Goal: Task Accomplishment & Management: Manage account settings

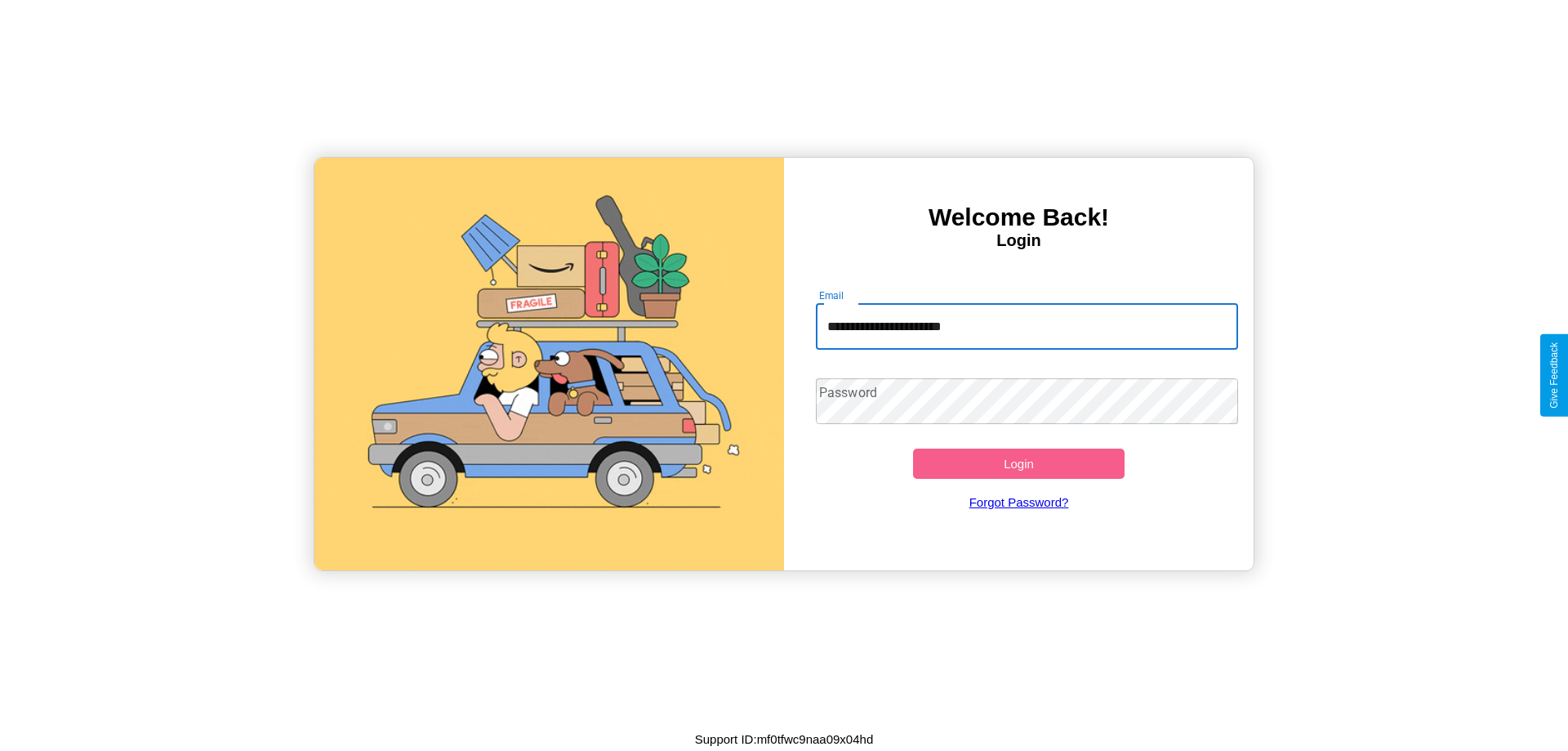
type input "**********"
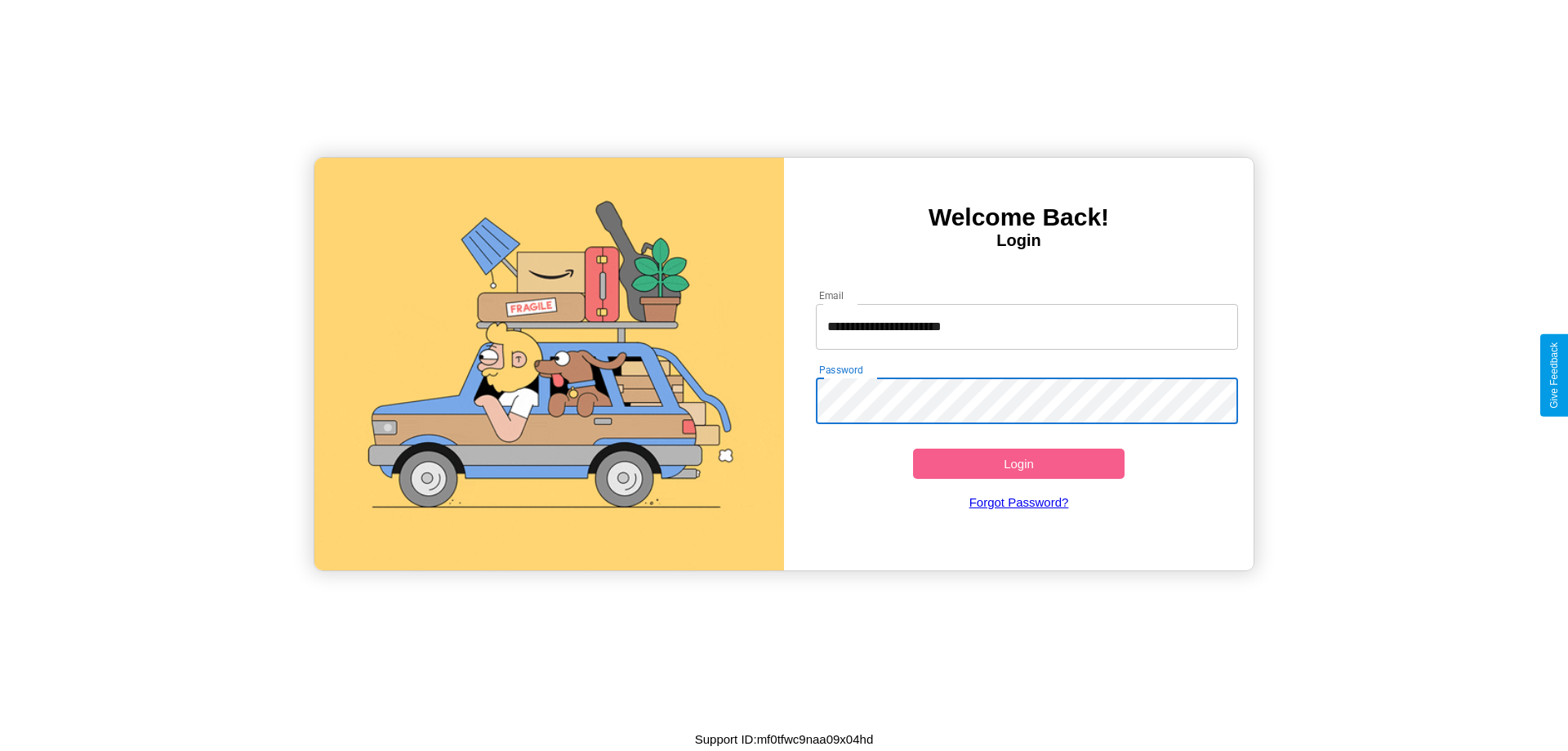
click at [1018, 463] on button "Login" at bounding box center [1018, 464] width 212 height 30
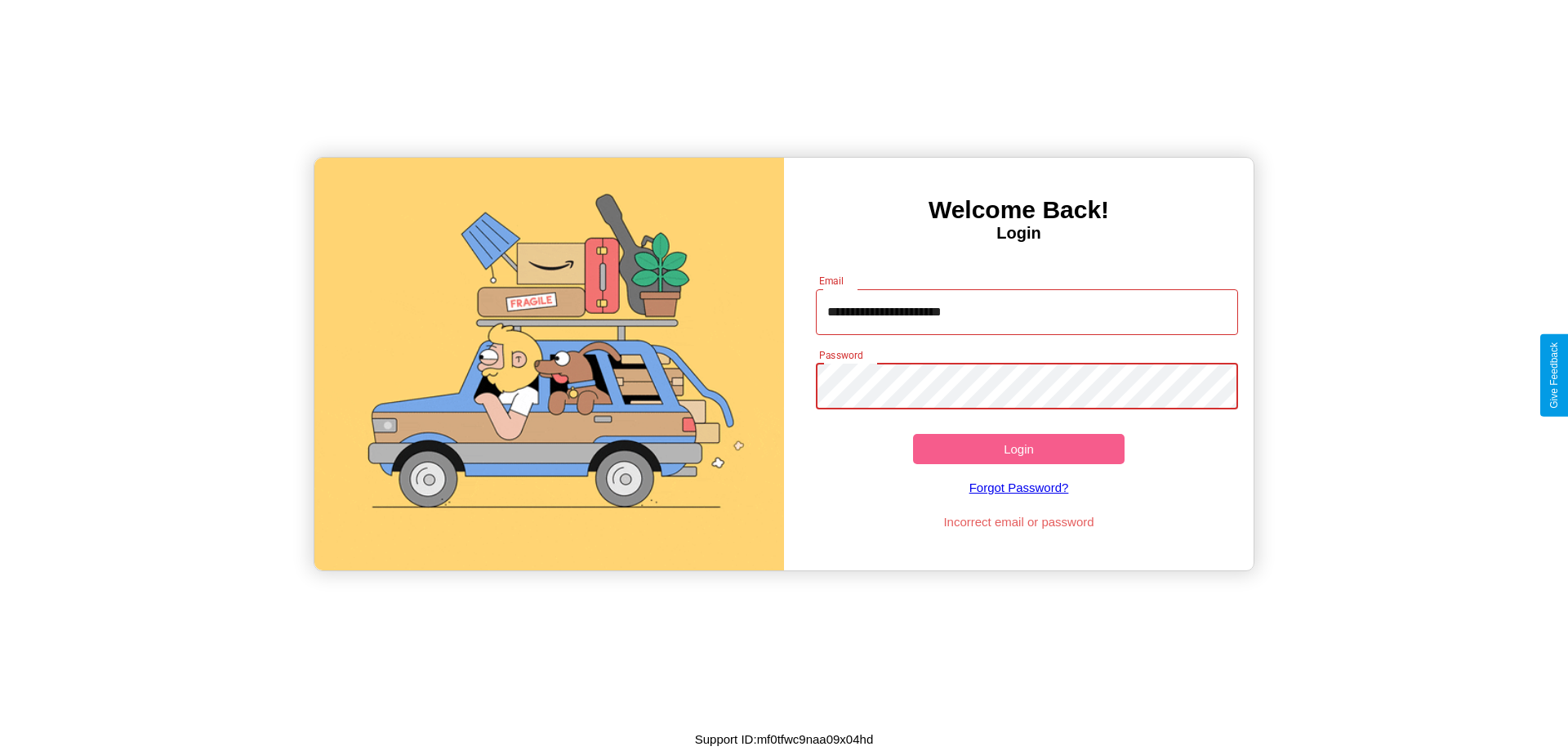
click at [1018, 449] on button "Login" at bounding box center [1018, 449] width 212 height 30
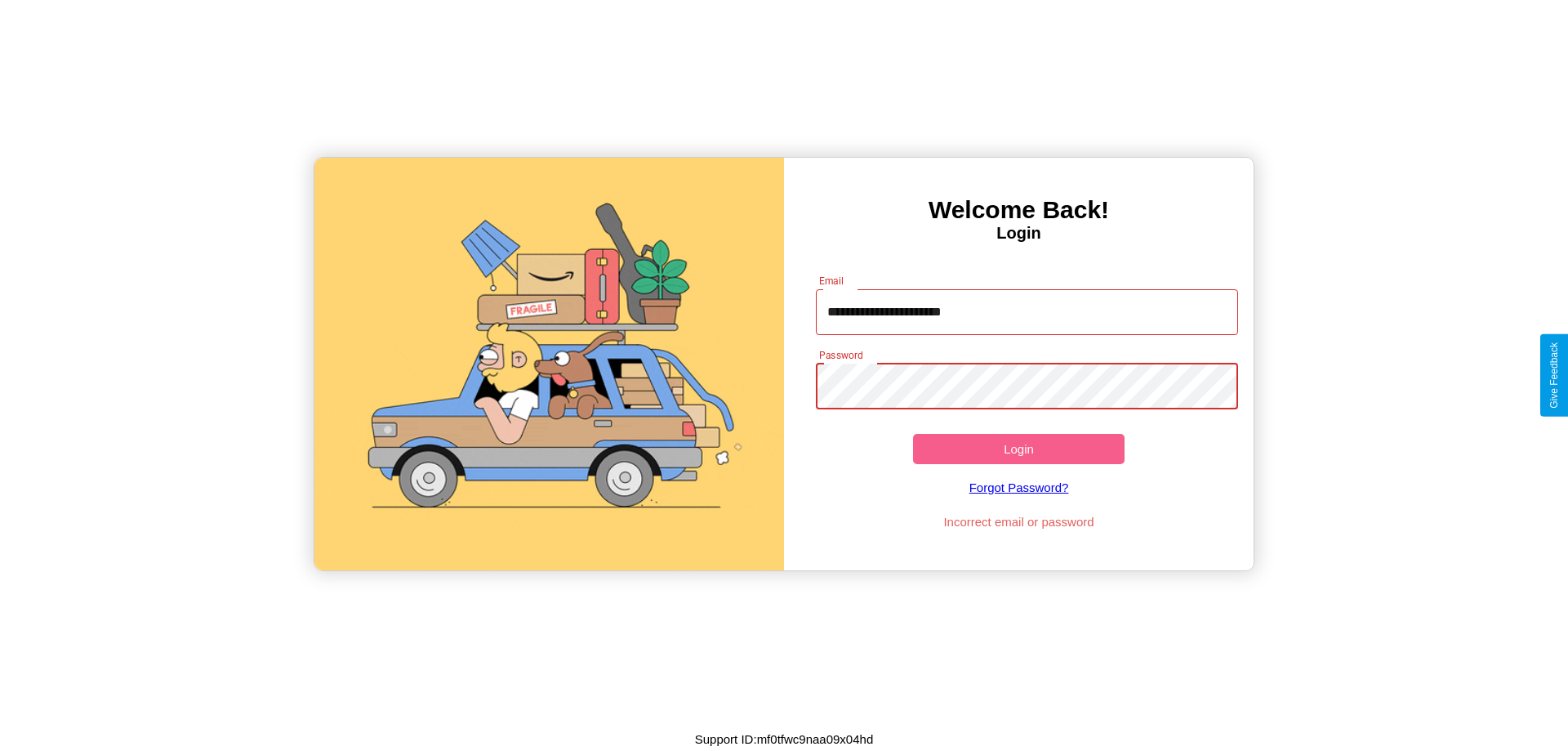
click at [1018, 449] on button "Login" at bounding box center [1018, 449] width 212 height 30
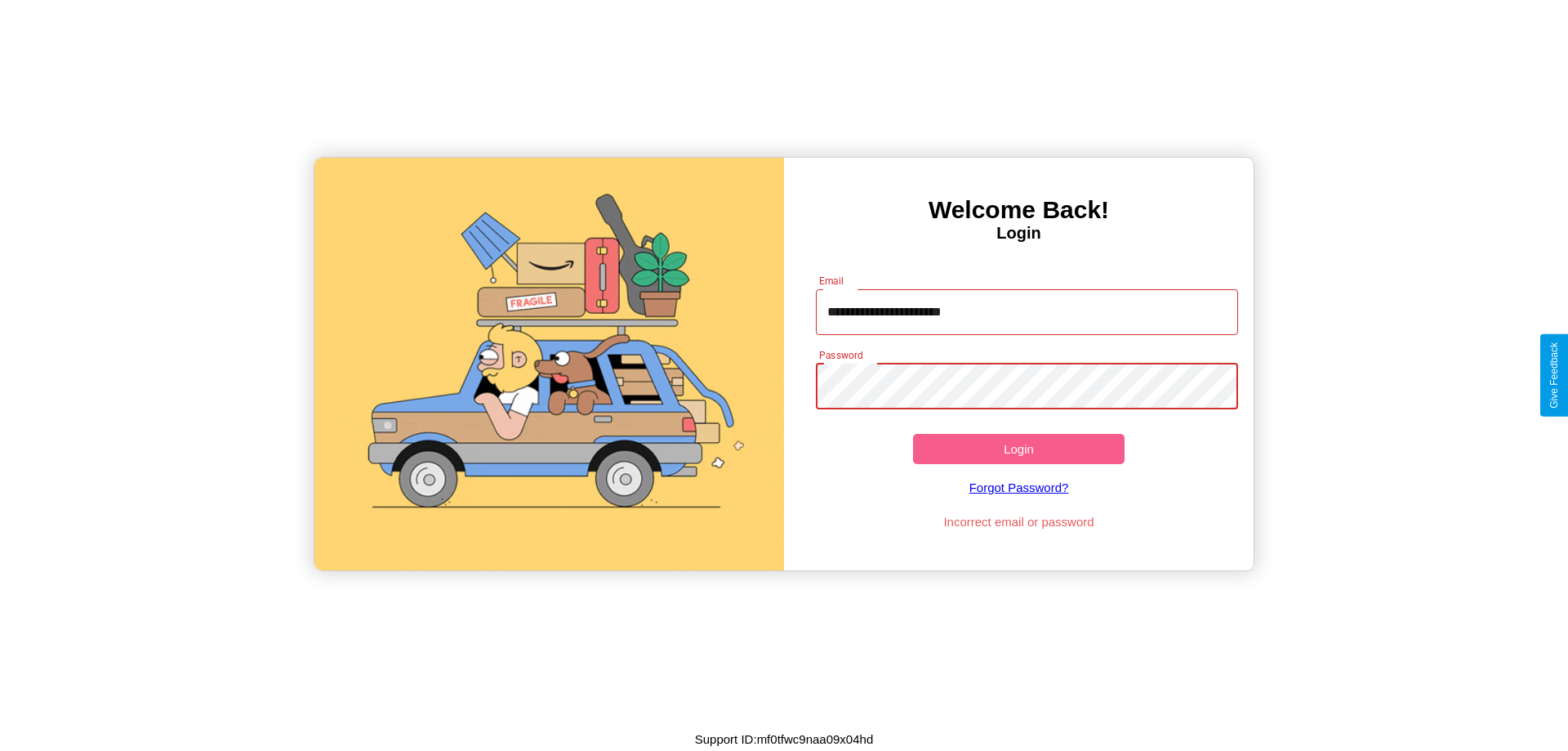
click at [1018, 449] on button "Login" at bounding box center [1018, 449] width 212 height 30
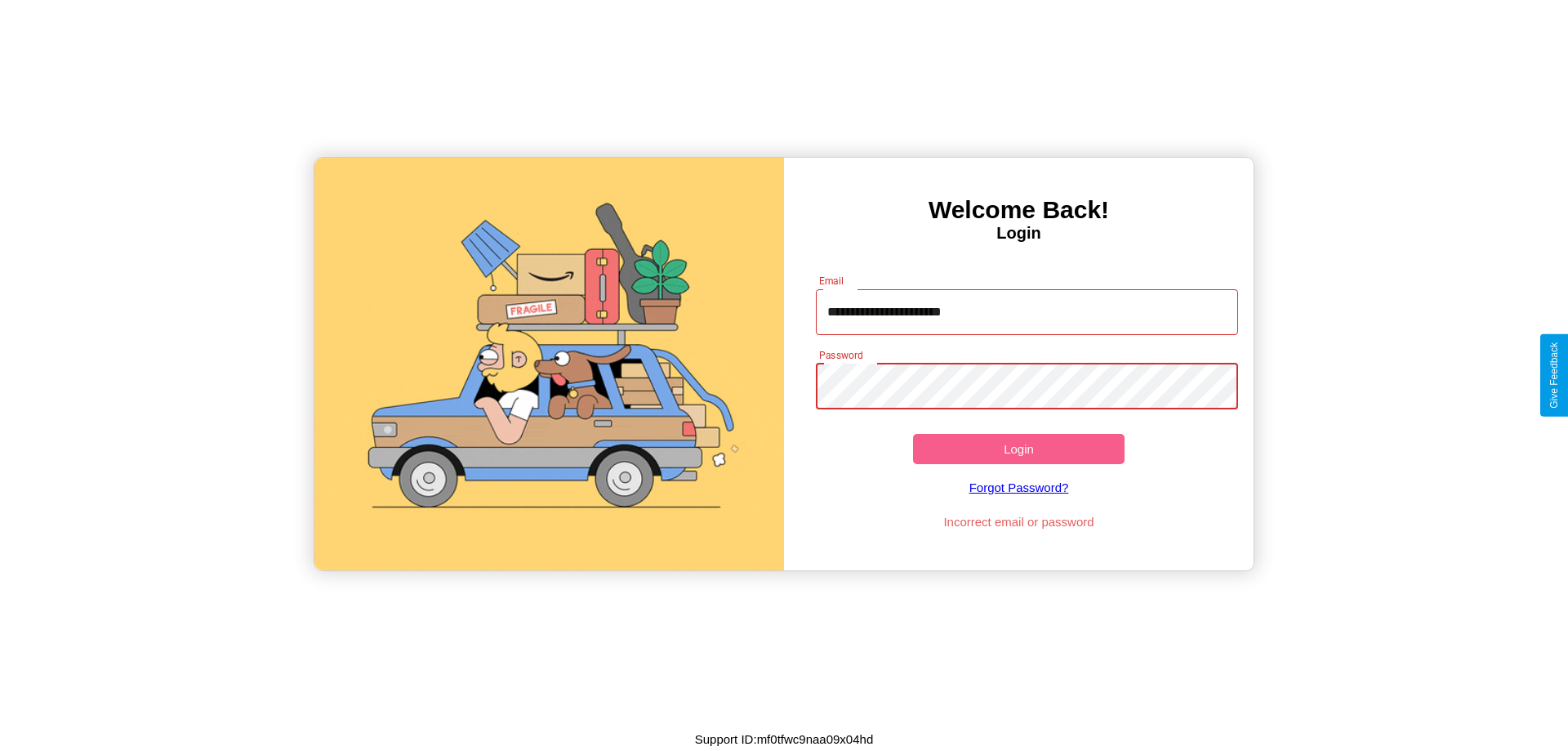
click at [1018, 449] on button "Login" at bounding box center [1018, 449] width 212 height 30
